Goal: Information Seeking & Learning: Learn about a topic

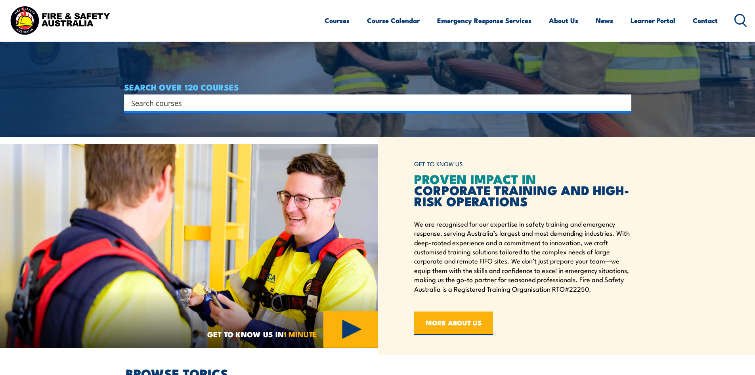
click at [357, 107] on input "Search input" at bounding box center [372, 103] width 483 height 12
click at [353, 105] on input "Search input" at bounding box center [372, 103] width 483 height 12
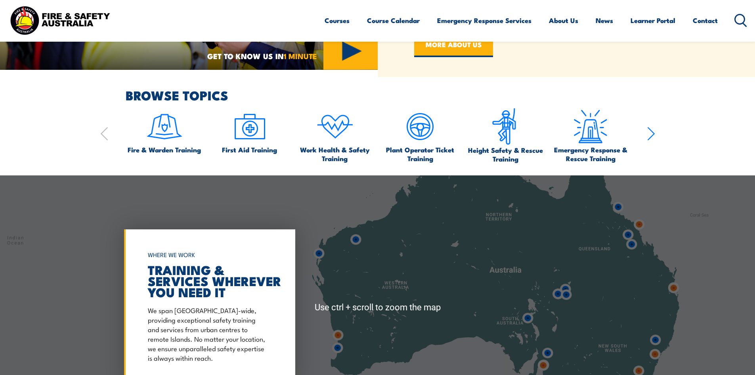
scroll to position [515, 0]
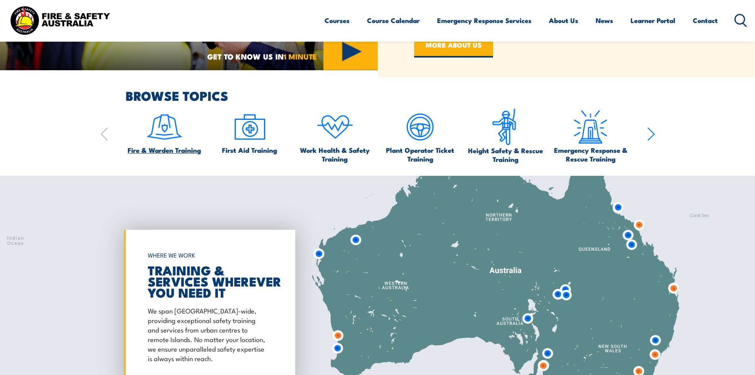
click at [172, 136] on img at bounding box center [164, 126] width 37 height 37
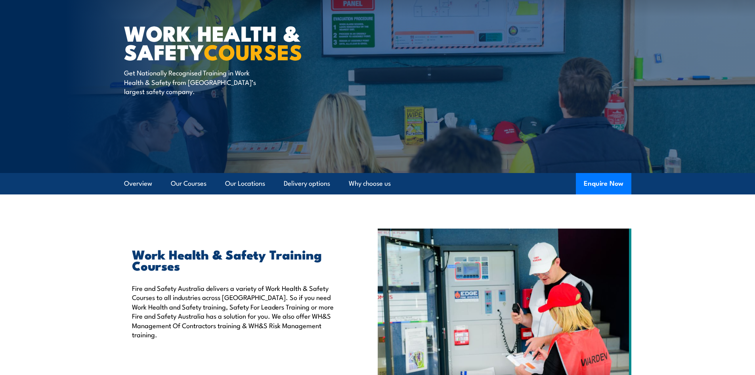
scroll to position [159, 0]
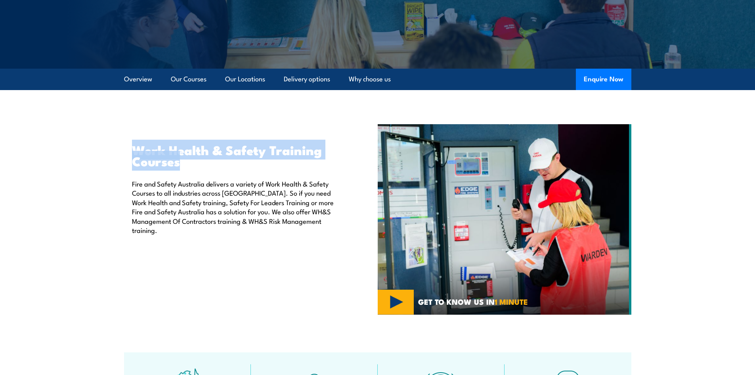
drag, startPoint x: 132, startPoint y: 148, endPoint x: 185, endPoint y: 156, distance: 53.8
click at [186, 163] on h2 "Work Health & Safety Training Courses" at bounding box center [236, 155] width 209 height 22
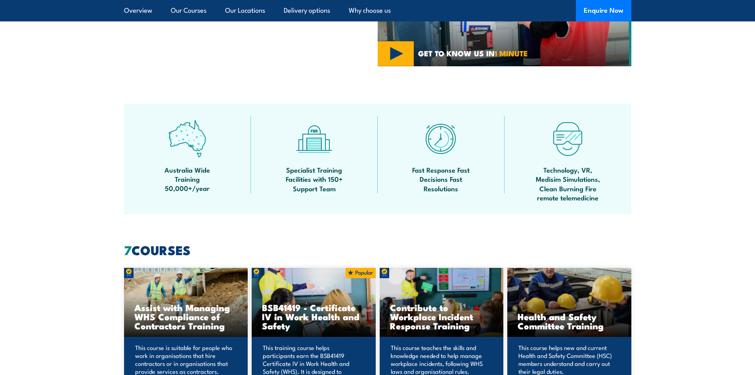
scroll to position [436, 0]
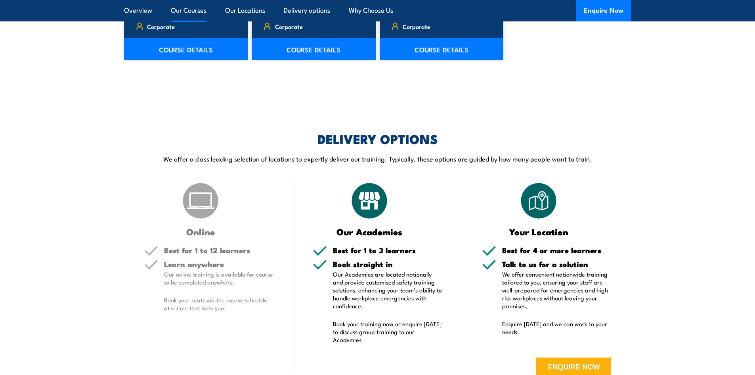
scroll to position [1427, 0]
